Goal: Transaction & Acquisition: Purchase product/service

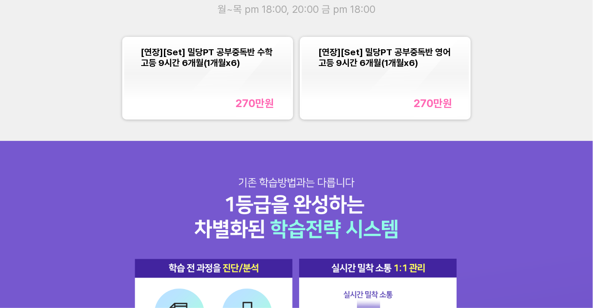
scroll to position [808, 0]
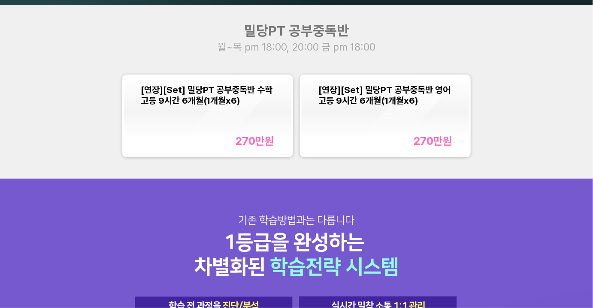
scroll to position [786, 0]
click at [258, 116] on div "[연장][Set] 밀당PT 공부중독반 수학 고등 9시간 6개월(1개월x6) 270만 원" at bounding box center [208, 115] width 134 height 63
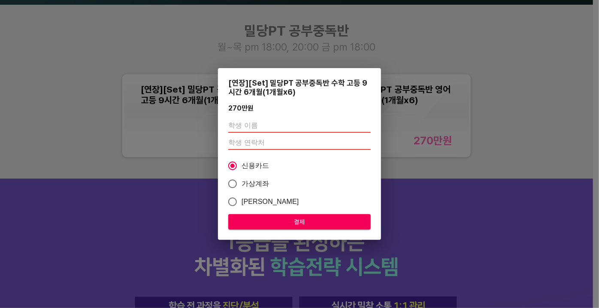
click at [504, 183] on div "[연장][Set] 밀당PT 공부중독반 수학 고등 9시간 6개월(1개월x6) 270만 원 신용카드 가상계좌 카카오페이 결제" at bounding box center [299, 154] width 599 height 308
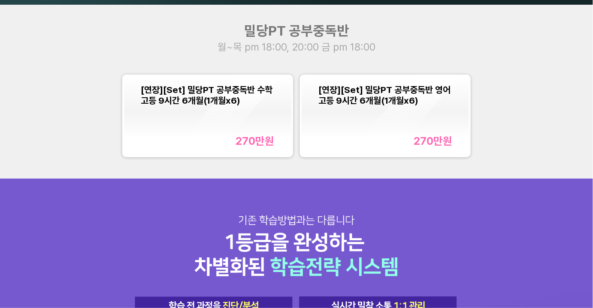
click at [229, 141] on div "270만 원" at bounding box center [208, 141] width 134 height 13
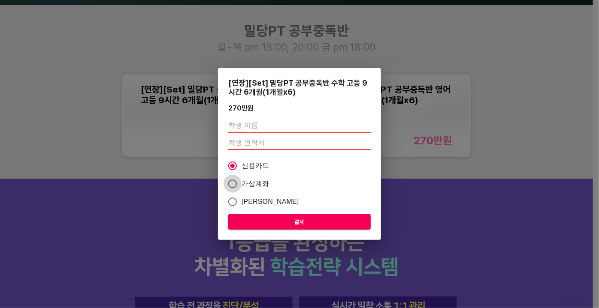
click at [229, 186] on input "가상계좌" at bounding box center [232, 184] width 18 height 18
radio input "true"
click at [235, 169] on input "신용카드" at bounding box center [232, 166] width 18 height 18
radio input "true"
click at [262, 130] on input "text" at bounding box center [299, 126] width 142 height 14
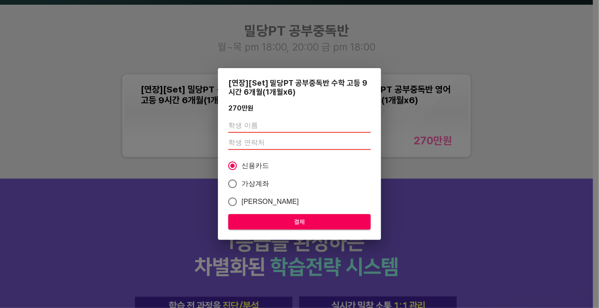
type input "ㅇ"
type input "[PERSON_NAME]"
click at [244, 148] on input "number" at bounding box center [299, 143] width 142 height 14
click at [259, 145] on input "number" at bounding box center [299, 143] width 142 height 14
paste input "01075833401"
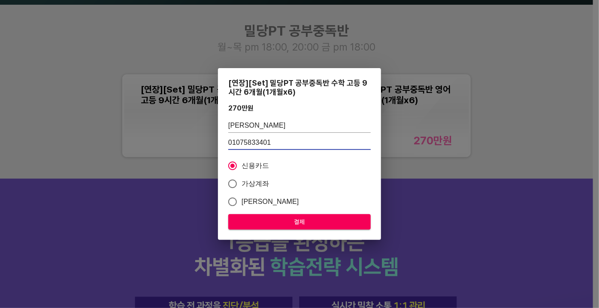
type input "01075833401"
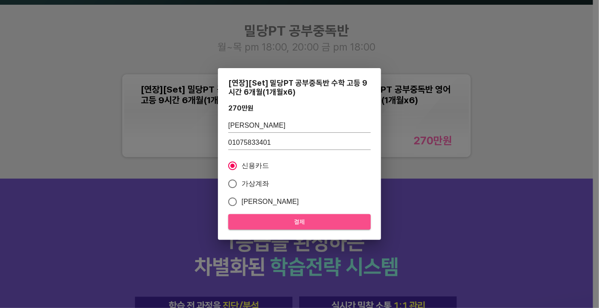
click at [297, 218] on span "결제" at bounding box center [299, 222] width 129 height 11
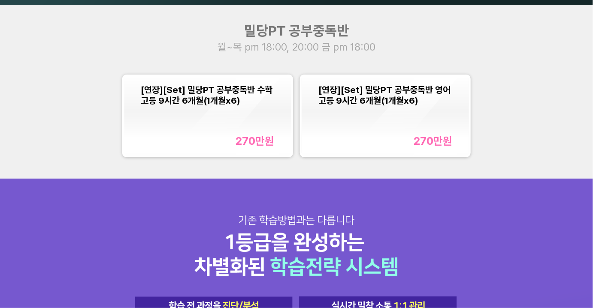
click at [243, 105] on div "[연장][Set] 밀당PT 공부중독반 수학 고등 9시간 6개월(1개월x6)" at bounding box center [208, 94] width 134 height 21
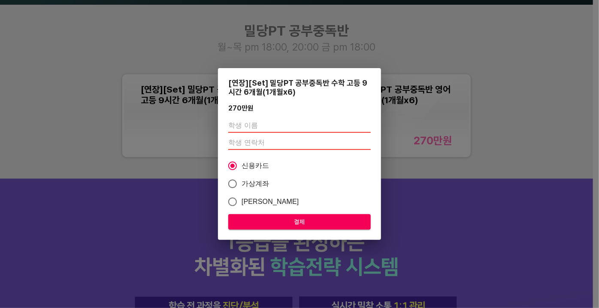
click at [320, 118] on div at bounding box center [299, 135] width 142 height 38
click at [292, 130] on input "Q" at bounding box center [299, 126] width 142 height 14
type input "Q"
type input "[PERSON_NAME]"
click at [274, 145] on input "number" at bounding box center [299, 143] width 142 height 14
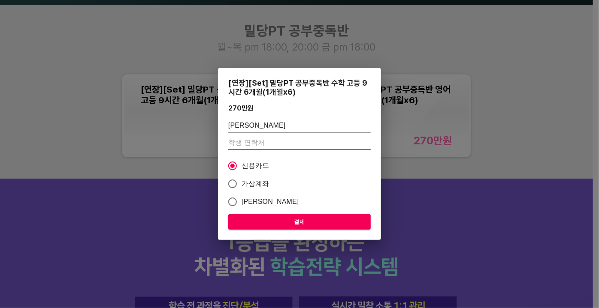
paste input "01075833401"
type input "01075833401"
click at [251, 185] on span "가상계좌" at bounding box center [255, 184] width 28 height 10
click at [241, 185] on input "가상계좌" at bounding box center [232, 184] width 18 height 18
radio input "true"
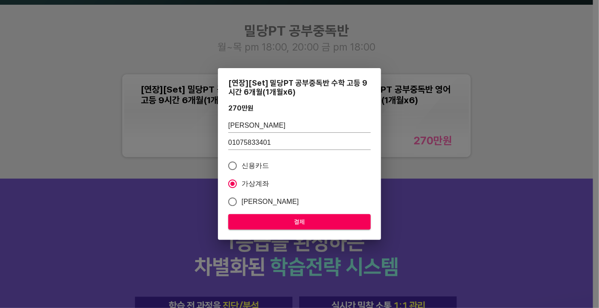
click at [265, 200] on span "[PERSON_NAME]" at bounding box center [269, 202] width 57 height 10
click at [241, 200] on input "[PERSON_NAME]" at bounding box center [232, 202] width 18 height 18
radio input "true"
click at [251, 170] on span "신용카드" at bounding box center [255, 166] width 28 height 10
click at [241, 170] on input "신용카드" at bounding box center [232, 166] width 18 height 18
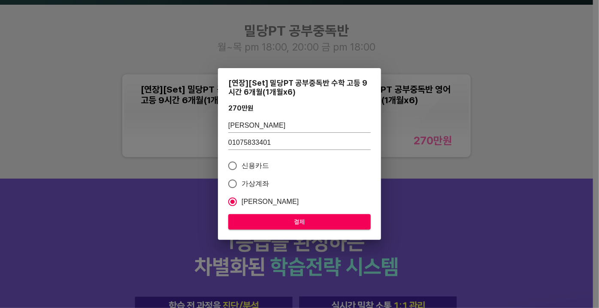
radio input "true"
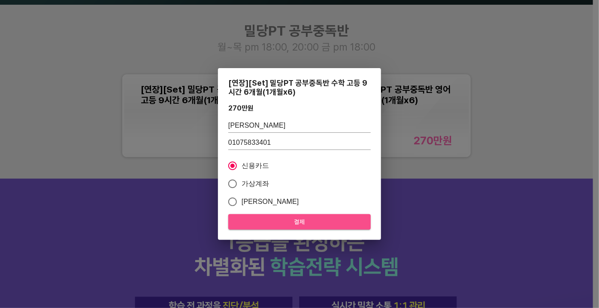
click at [272, 225] on span "결제" at bounding box center [299, 222] width 129 height 11
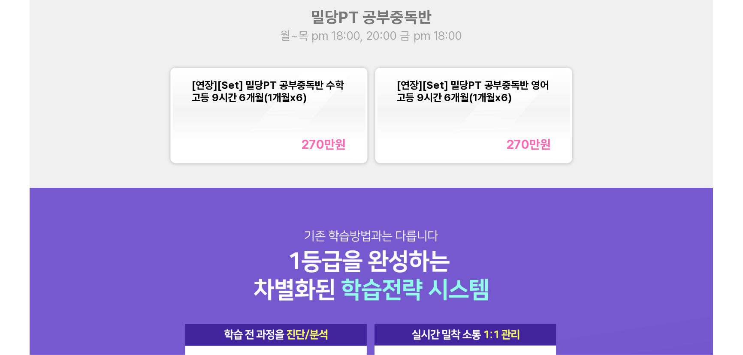
scroll to position [802, 0]
